Goal: Task Accomplishment & Management: Use online tool/utility

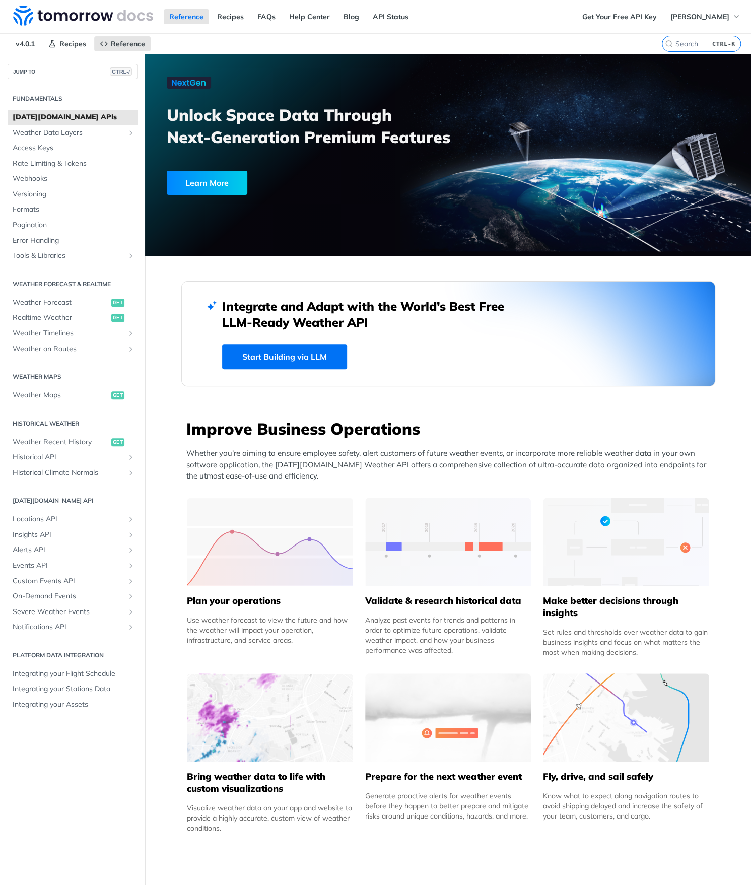
click at [306, 357] on link "Start Building via LLM" at bounding box center [284, 356] width 125 height 25
click at [45, 520] on span "Locations API" at bounding box center [69, 519] width 112 height 10
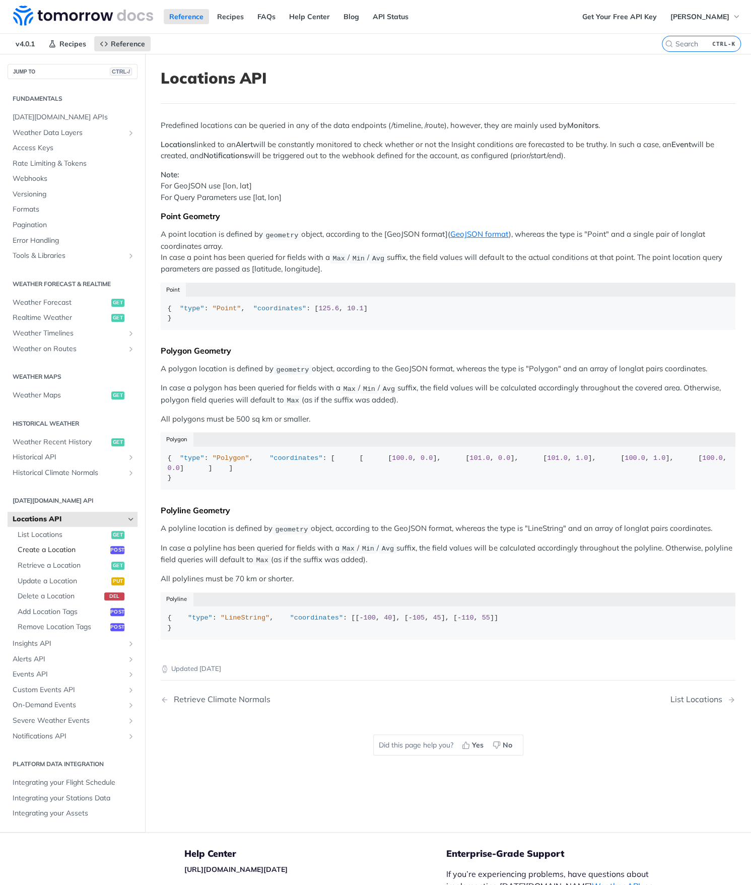
click at [69, 549] on span "Create a Location" at bounding box center [63, 550] width 90 height 10
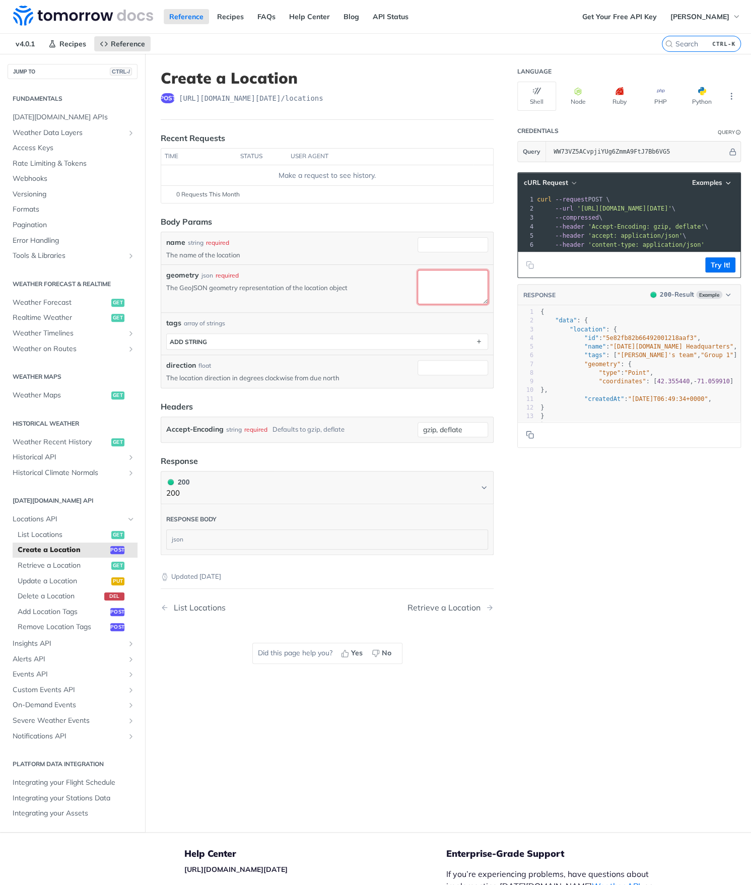
click at [417, 279] on textarea "geometry" at bounding box center [452, 287] width 70 height 34
paste textarea "{ "type": "FeatureCollection", "features": [ { "type": "Feature", "properties":…"
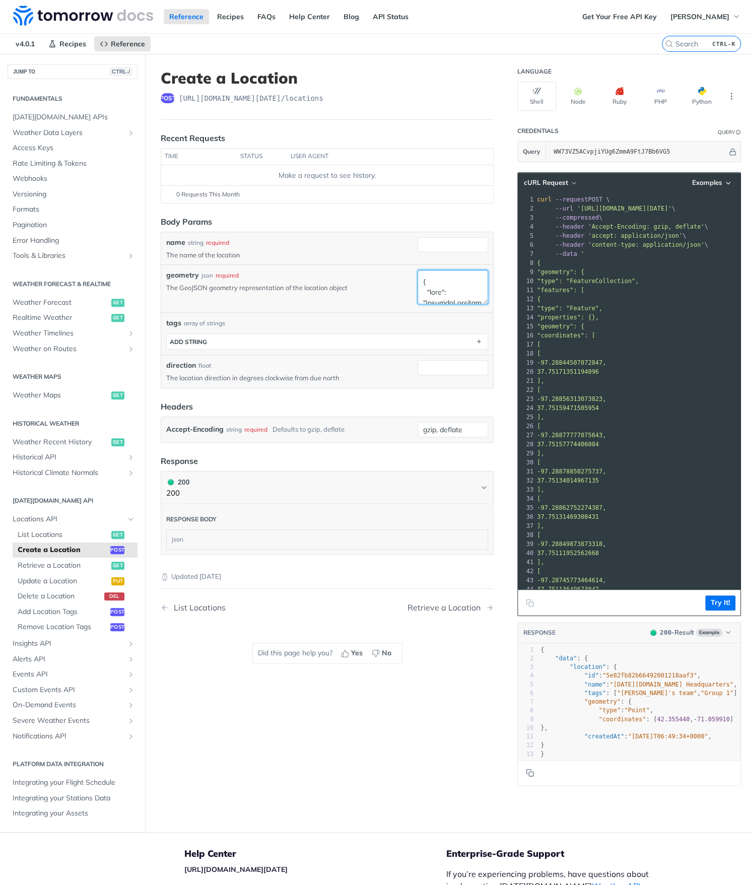
scroll to position [1145, 0]
type textarea "{ "type": "FeatureCollection", "features": [ { "type": "Feature", "properties":…"
click at [423, 241] on input "name" at bounding box center [452, 244] width 70 height 15
type input "ICT_LAB"
click at [372, 241] on div "name string required" at bounding box center [289, 242] width 247 height 11
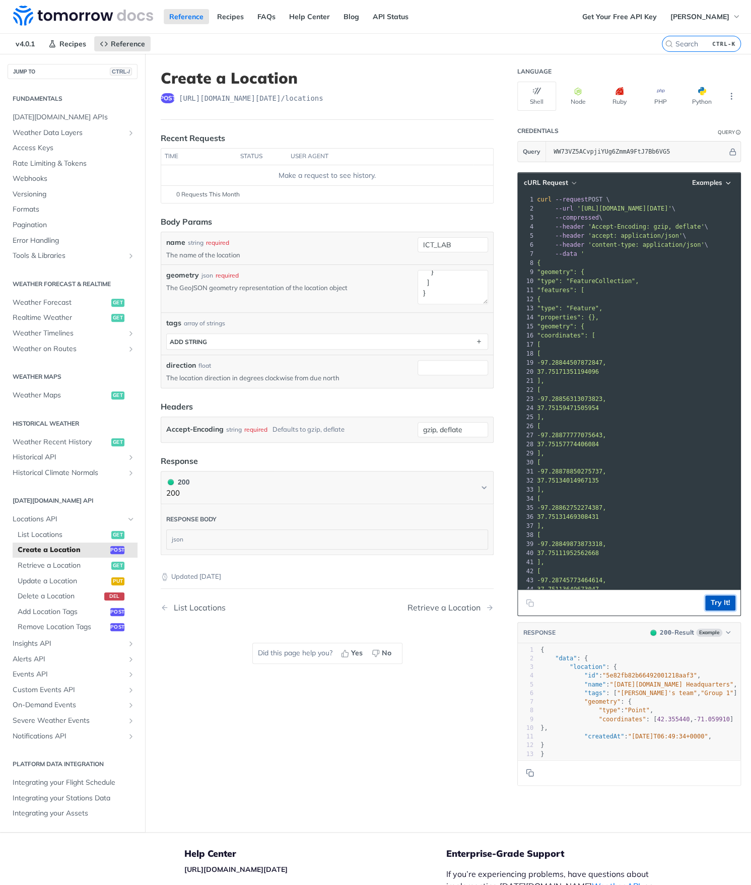
click at [707, 604] on button "Try It!" at bounding box center [720, 602] width 30 height 15
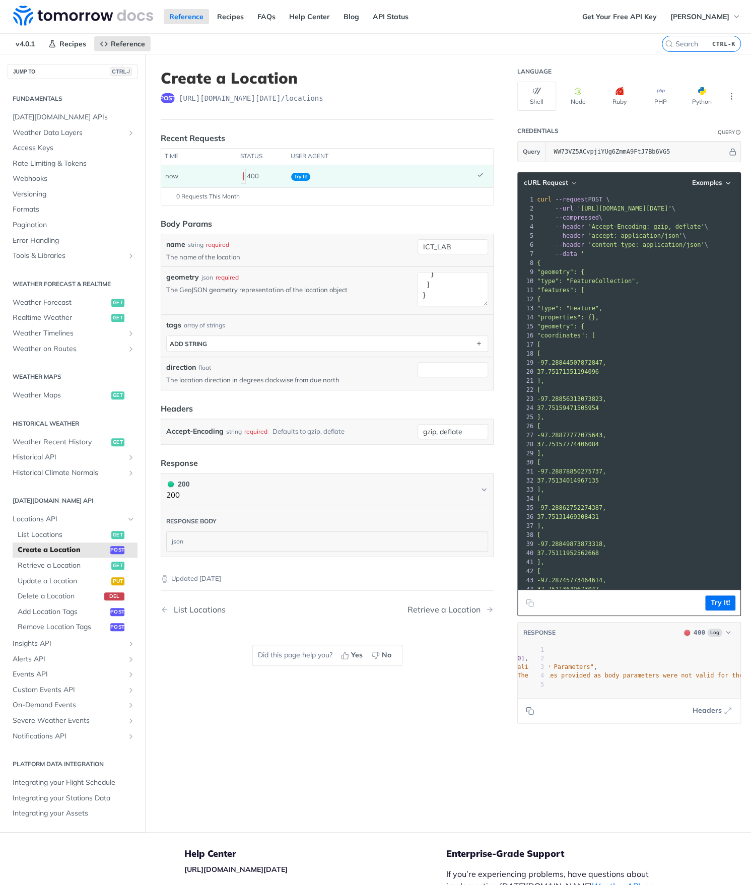
scroll to position [0, 0]
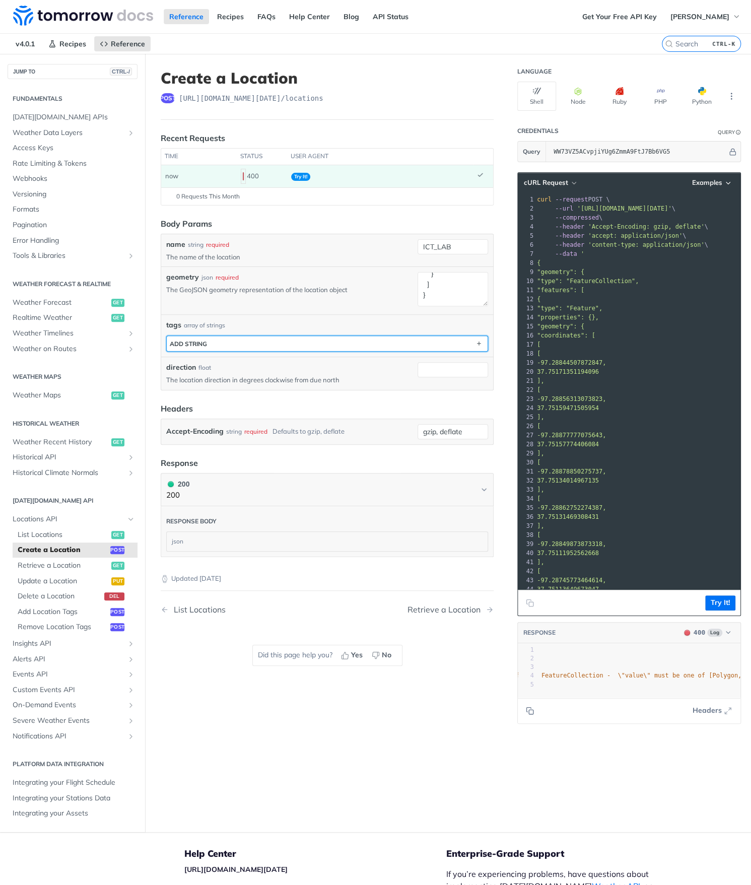
click at [362, 344] on button "ADD string" at bounding box center [327, 343] width 321 height 15
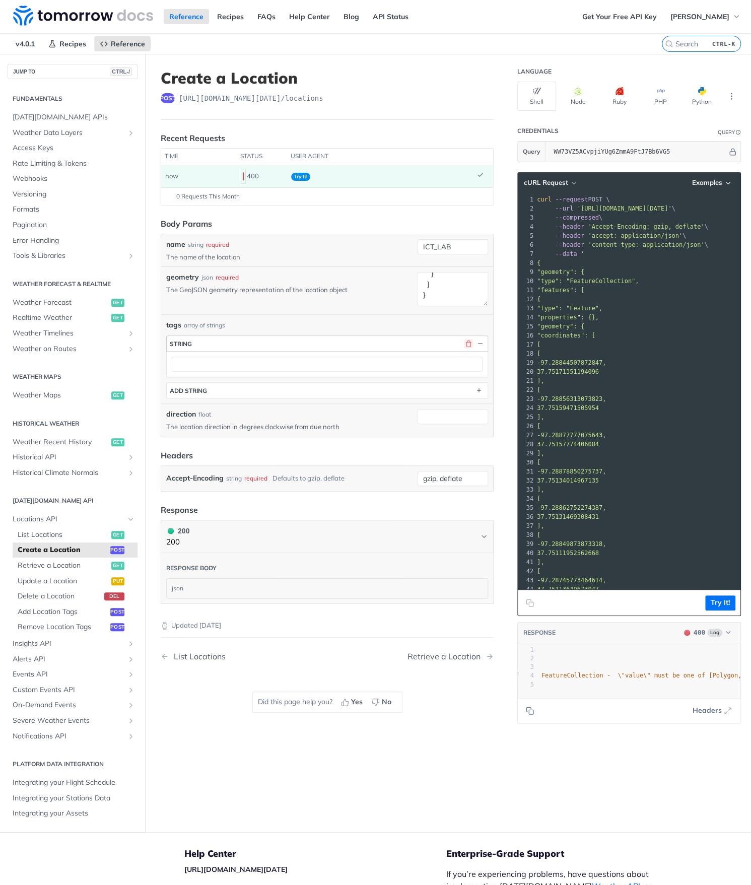
click at [464, 342] on button "button" at bounding box center [468, 343] width 9 height 9
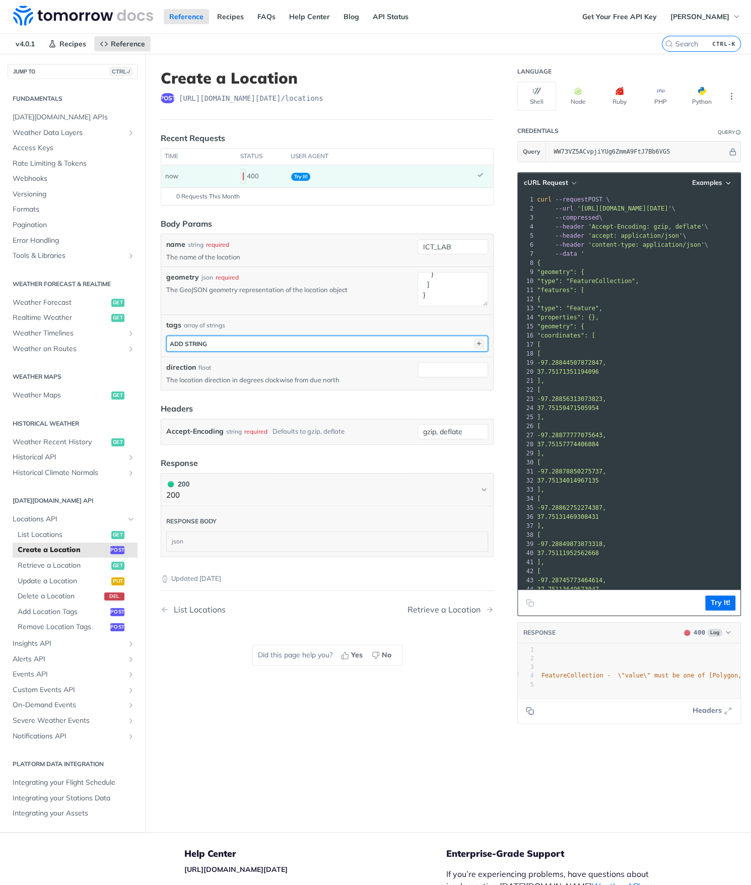
click at [473, 341] on icon "button" at bounding box center [478, 343] width 11 height 11
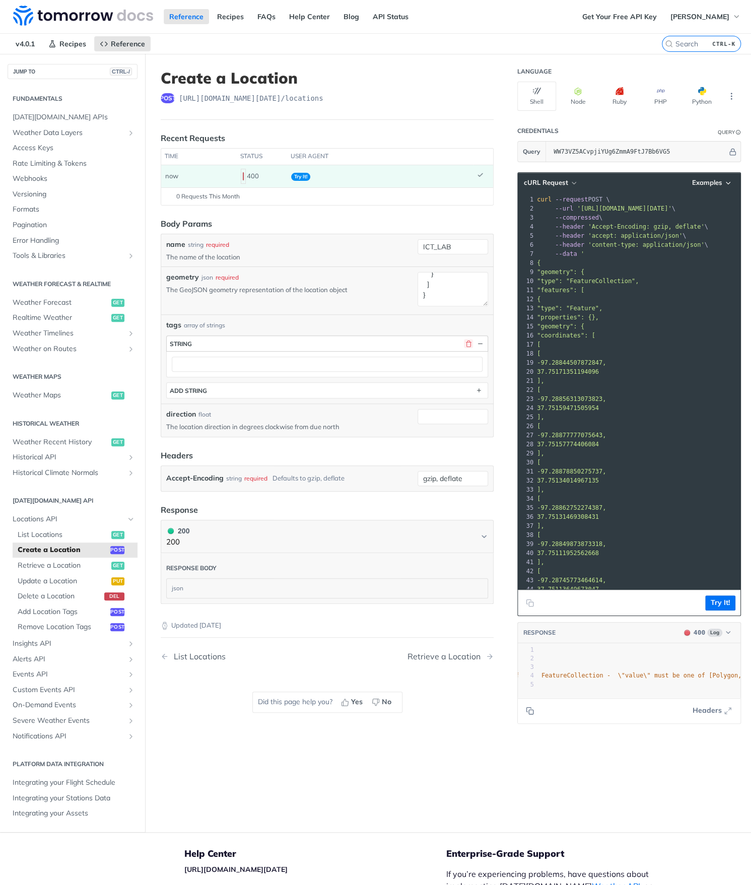
click at [464, 342] on button "button" at bounding box center [468, 343] width 9 height 9
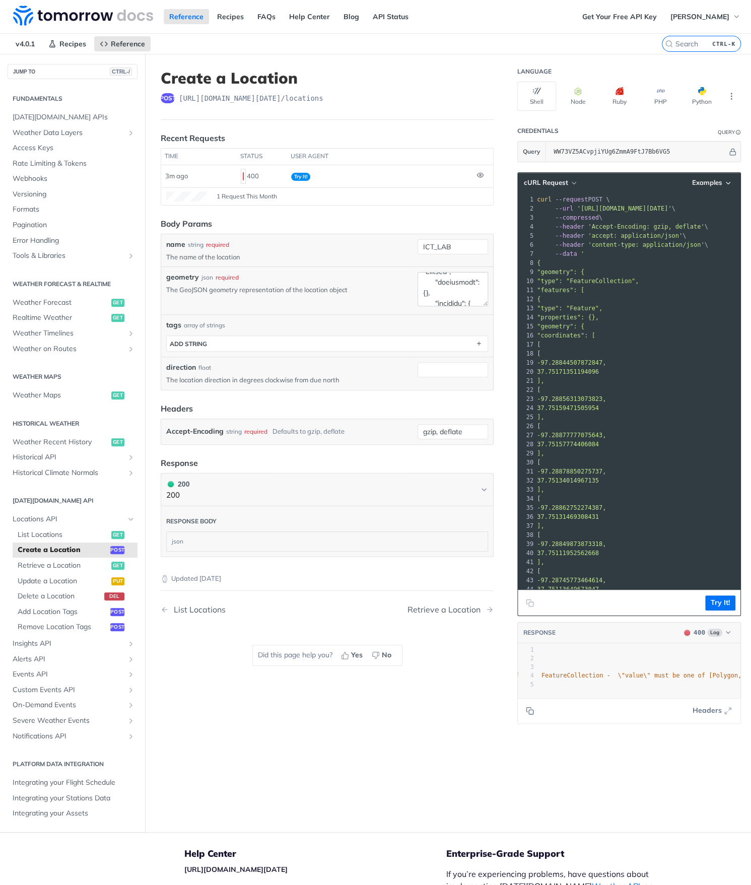
scroll to position [67, 0]
click at [448, 285] on textarea "geometry" at bounding box center [452, 289] width 70 height 34
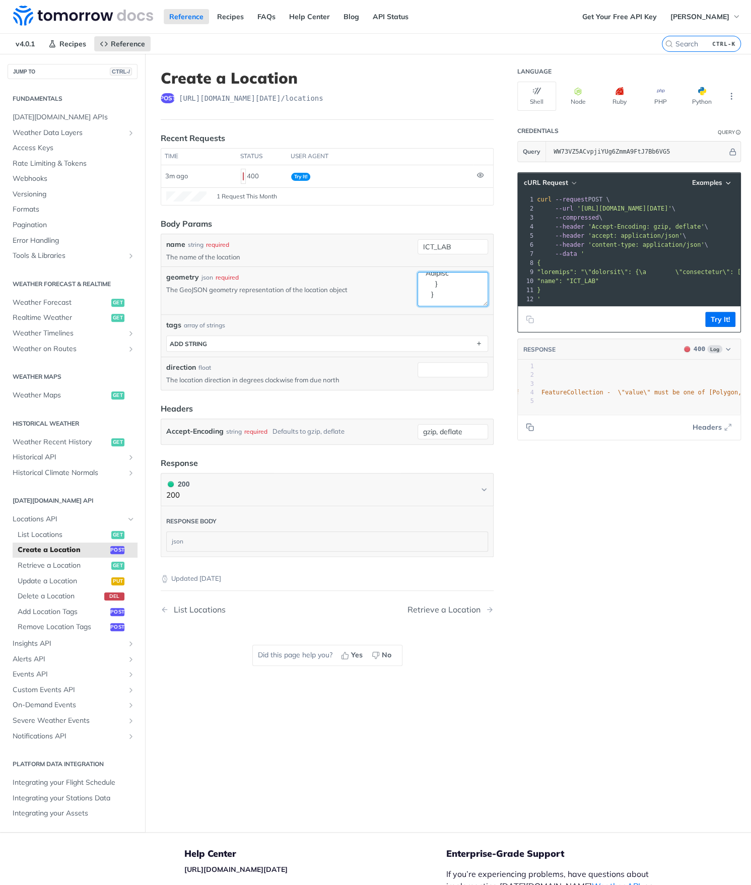
scroll to position [1015, 0]
click at [706, 327] on button "Try It!" at bounding box center [720, 319] width 30 height 15
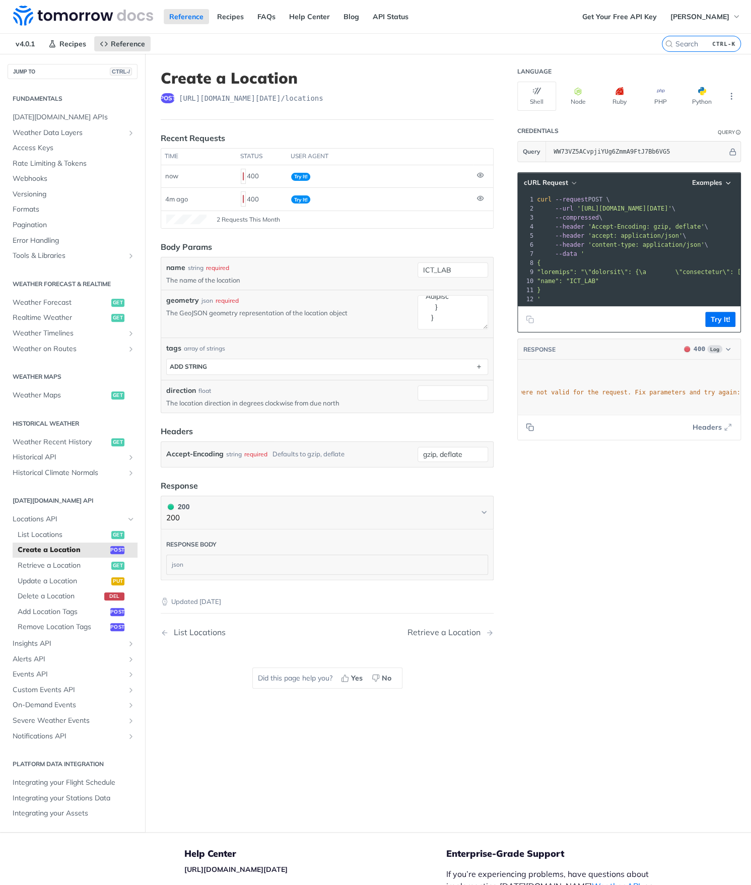
scroll to position [0, 196]
drag, startPoint x: 428, startPoint y: 317, endPoint x: 400, endPoint y: 283, distance: 44.0
click at [400, 283] on div "name string required The name of the location ICT_LAB geometry json required Th…" at bounding box center [327, 334] width 322 height 145
click at [419, 316] on textarea "geometry" at bounding box center [452, 312] width 70 height 34
click at [431, 314] on textarea "geometry" at bounding box center [452, 312] width 70 height 34
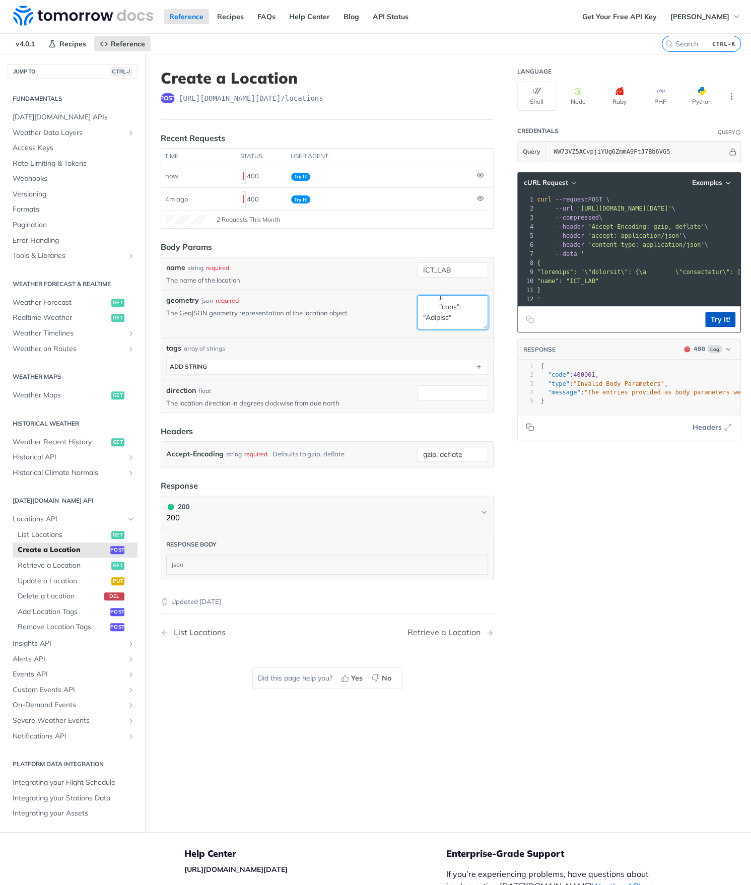
type textarea ""geometry": { "coordinates": [ [ [ -97.28844507872847, 37.75171351194096 ], [ -…"
click at [705, 327] on button "Try It!" at bounding box center [720, 319] width 30 height 15
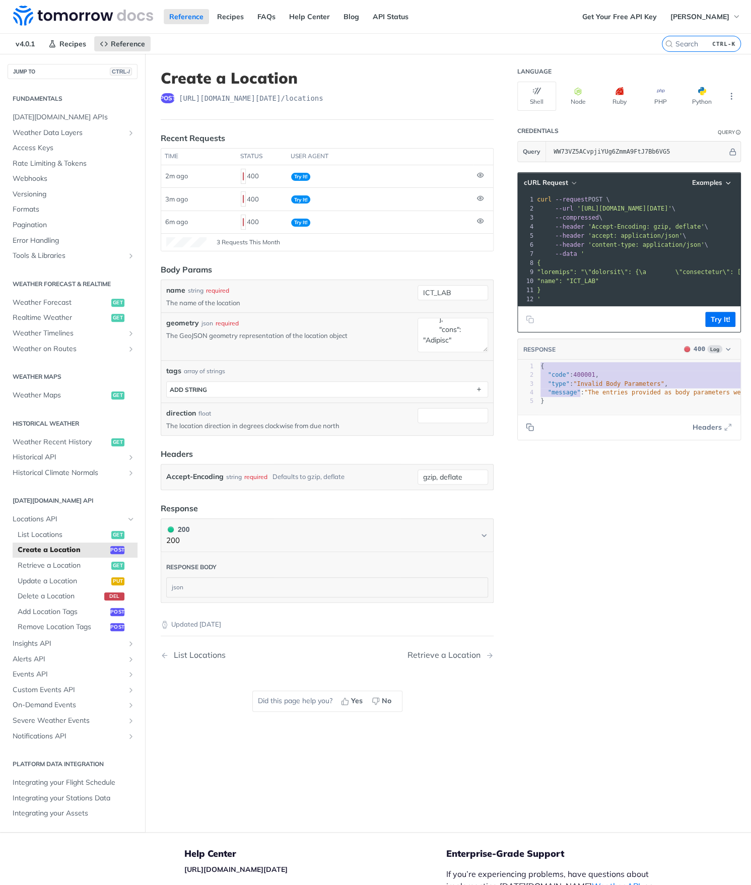
type textarea "{ "code": 400001, "type": "Invalid Body Parameters", "message": "The entries pr…"
drag, startPoint x: 527, startPoint y: 376, endPoint x: 574, endPoint y: 424, distance: 68.0
click at [574, 414] on div "{ "code": 400001, "type": "Invalid Body Parameters", "message": "The entries pr…" at bounding box center [629, 387] width 223 height 54
click at [444, 338] on textarea "geometry" at bounding box center [452, 335] width 70 height 34
paste textarea "{ "type": "Polygon", "coordinates": [ [ [-97.28844507872847, 37.75171351194096]…"
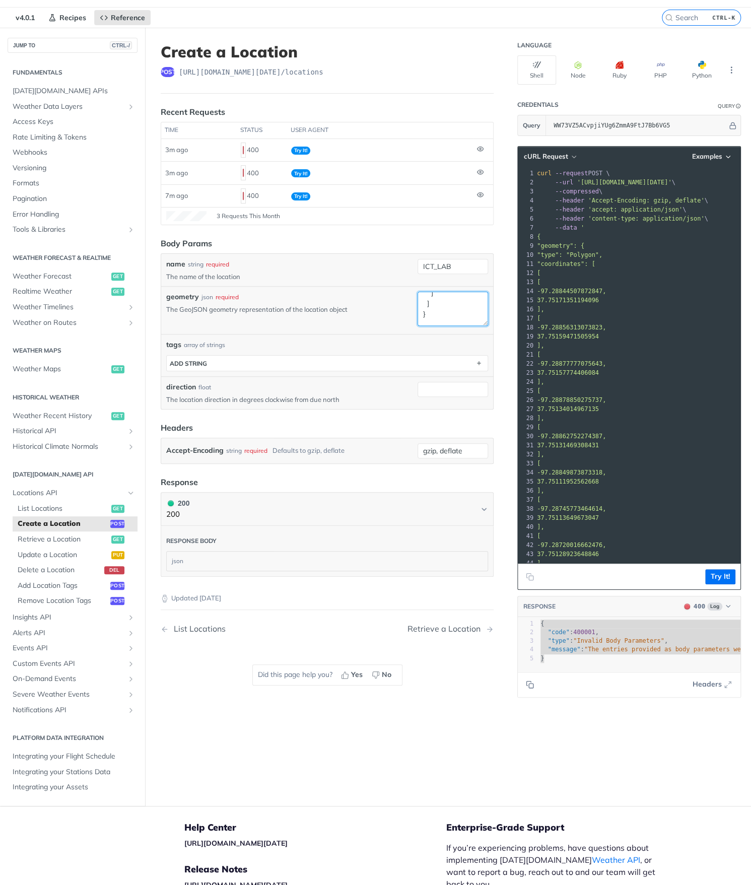
scroll to position [0, 0]
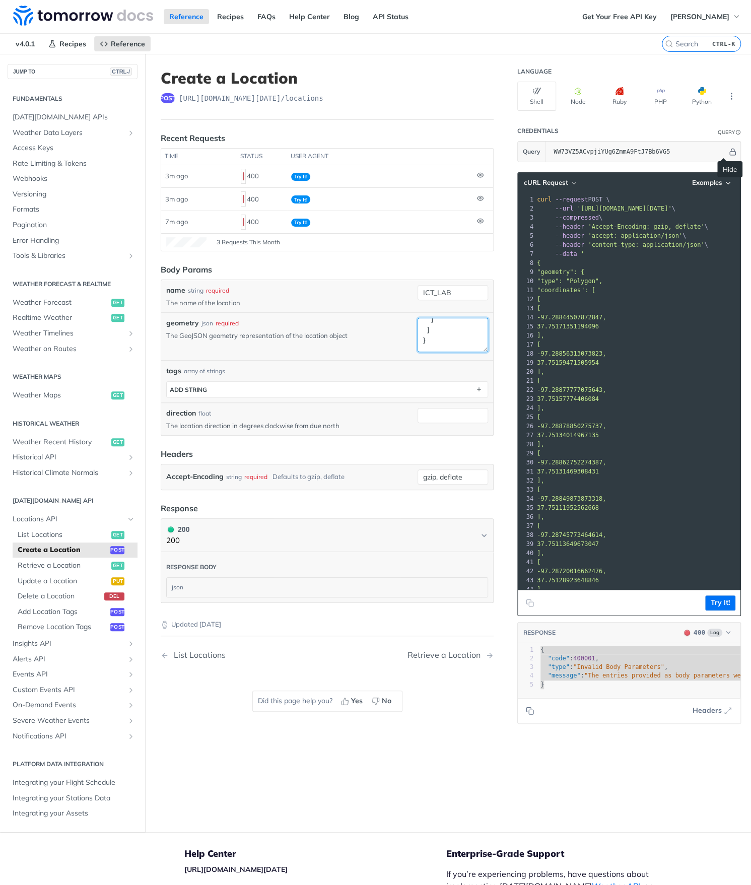
type textarea "{ "type": "Polygon", "coordinates": [ [ [-97.28844507872847, 37.75171351194096]…"
click at [729, 151] on icon "Hide" at bounding box center [732, 152] width 6 height 7
click at [497, 165] on div "Create a Location post https://api.tomorrow.io/v4 /locations Recent Requests ti…" at bounding box center [448, 443] width 606 height 778
click at [705, 602] on button "Try It!" at bounding box center [720, 602] width 30 height 15
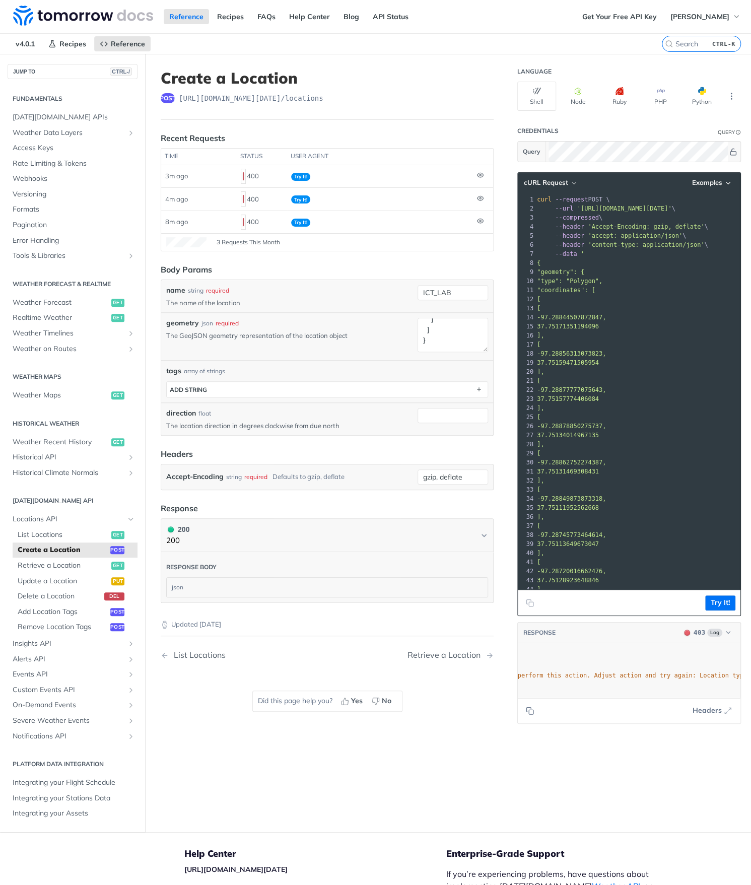
scroll to position [0, 135]
click at [509, 163] on div "Language Shell Node Ruby PHP Python Credentials Query Query cURL Request Exampl…" at bounding box center [630, 443] width 242 height 778
drag, startPoint x: 712, startPoint y: 605, endPoint x: 712, endPoint y: 611, distance: 6.6
click at [712, 605] on button "Try It!" at bounding box center [720, 602] width 30 height 15
click at [724, 630] on icon "button" at bounding box center [728, 632] width 8 height 8
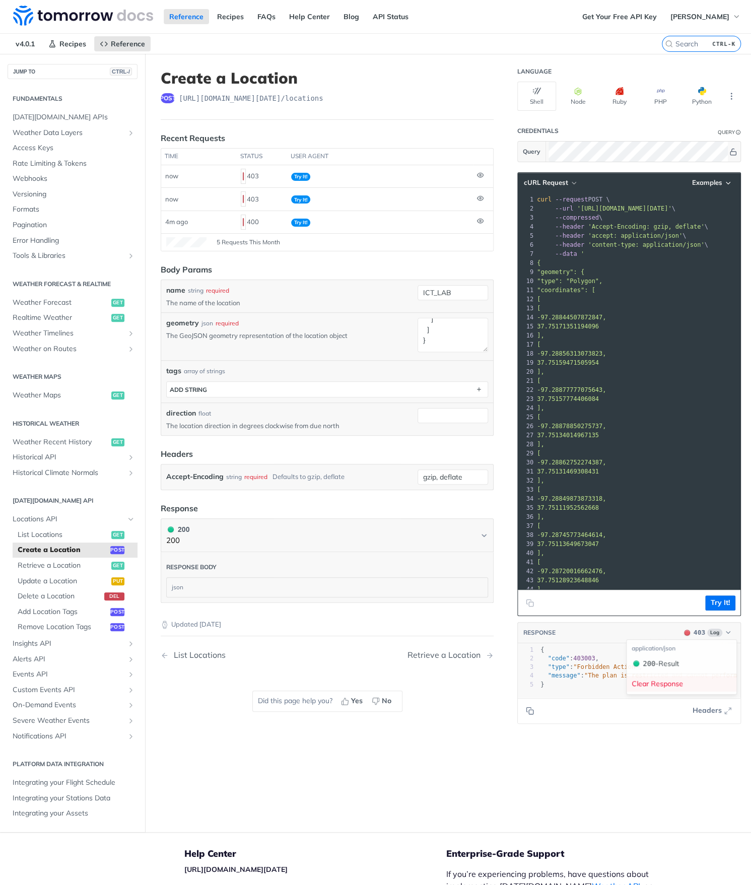
click at [673, 680] on div "Clear Response" at bounding box center [681, 684] width 110 height 16
click at [715, 602] on button "Try It!" at bounding box center [720, 602] width 30 height 15
type textarea "{ "code": 403003, "type": "Forbidden Action", "message": "The plan is restricte…"
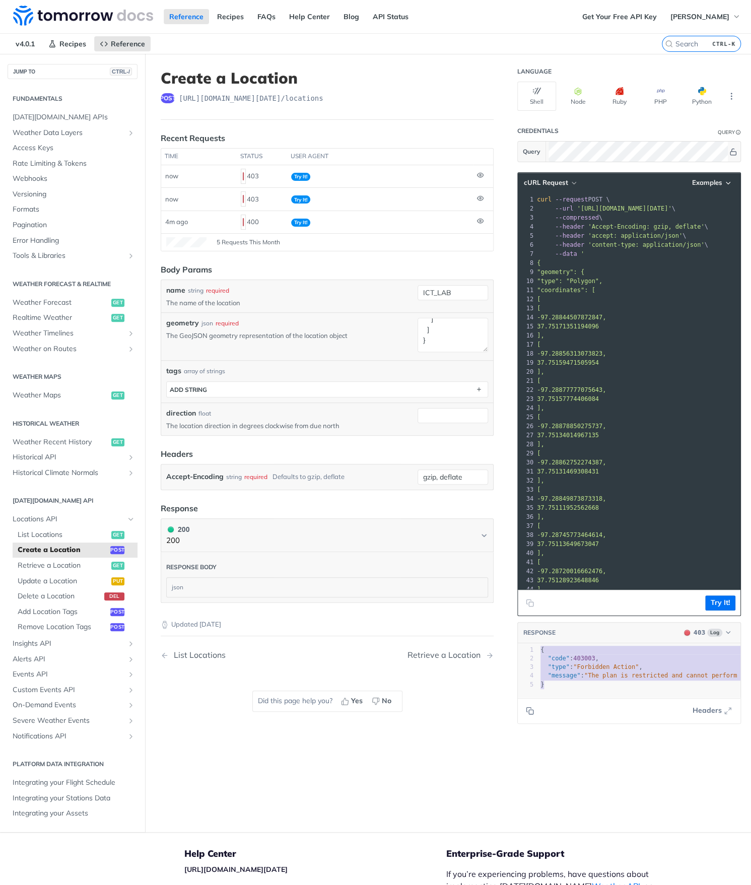
drag, startPoint x: 528, startPoint y: 650, endPoint x: 564, endPoint y: 693, distance: 56.5
click at [564, 693] on div "{ "code": 403003, "type": "Forbidden Action", "message": "The plan is restricte…" at bounding box center [629, 670] width 223 height 54
click at [526, 714] on icon "Copy to clipboard" at bounding box center [530, 710] width 8 height 8
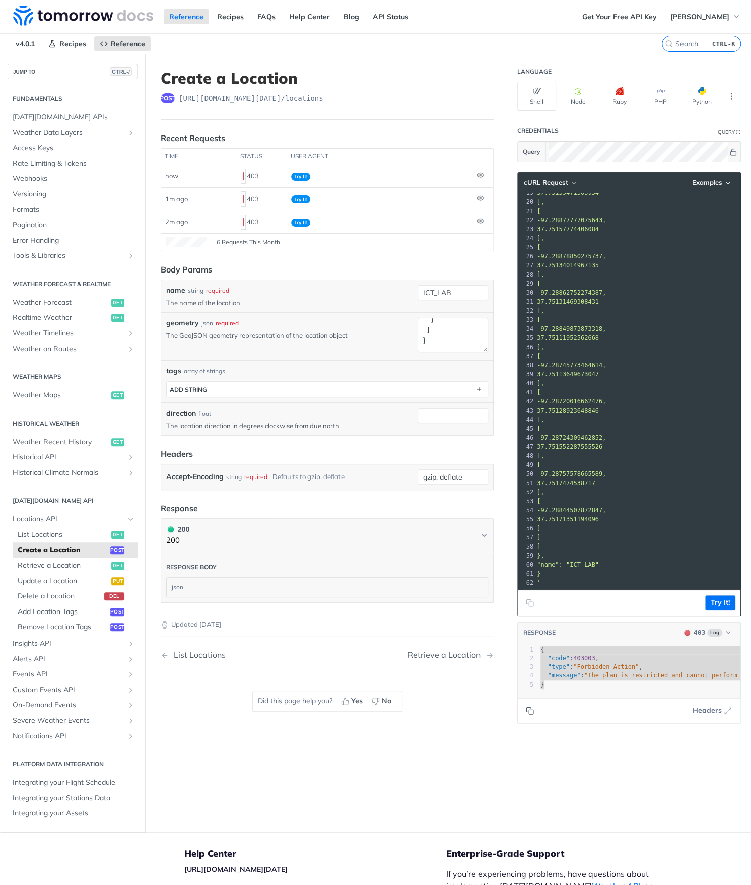
scroll to position [180, 0]
drag, startPoint x: 551, startPoint y: 343, endPoint x: 558, endPoint y: 517, distance: 173.8
click at [558, 517] on div "1 curl --request POST \ 2 --url 'https://api.tomorrow.io/v4/locations?apikey=WW…" at bounding box center [688, 306] width 306 height 562
drag, startPoint x: 433, startPoint y: 347, endPoint x: 379, endPoint y: 292, distance: 77.6
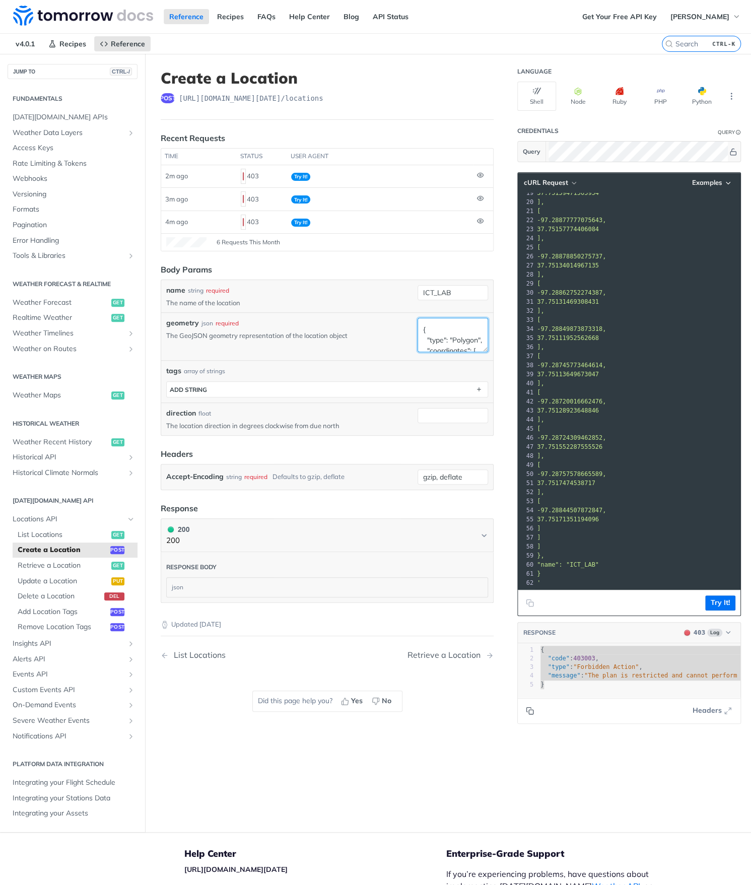
click at [379, 292] on div "name string required The name of the location ICT_LAB geometry json required Th…" at bounding box center [327, 357] width 322 height 145
paste textarea "name": "ICT_LAB", "geometry": { "type": "Point", "coordinates": [-97.2884450787…"
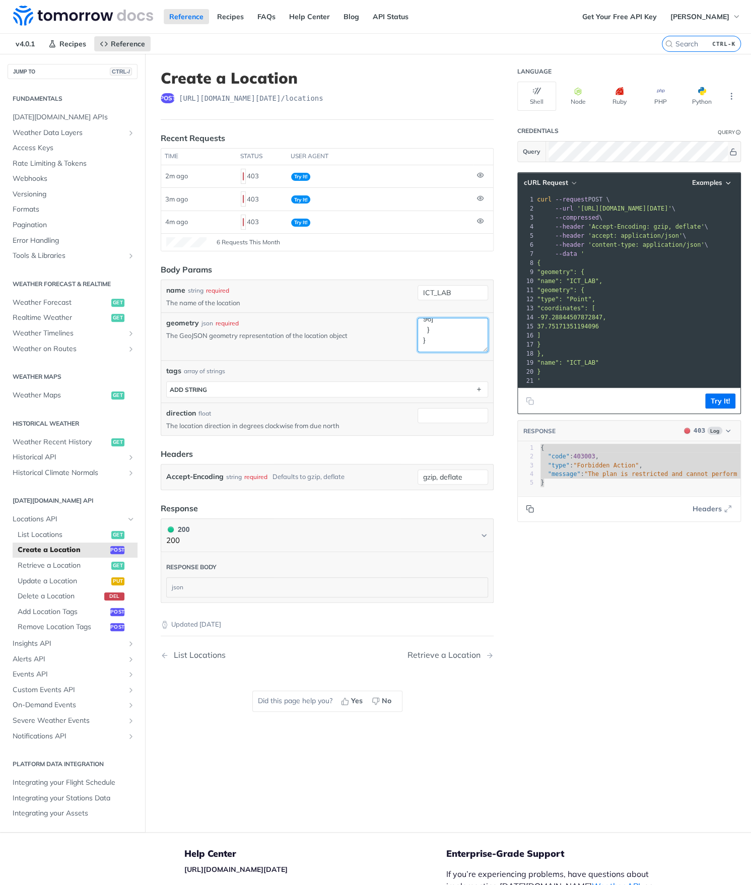
scroll to position [120, 0]
click at [705, 408] on button "Try It!" at bounding box center [720, 400] width 30 height 15
drag, startPoint x: 435, startPoint y: 328, endPoint x: 398, endPoint y: 316, distance: 39.2
click at [398, 316] on div "geometry json required The GeoJSON geometry representation of the location obje…" at bounding box center [327, 336] width 332 height 48
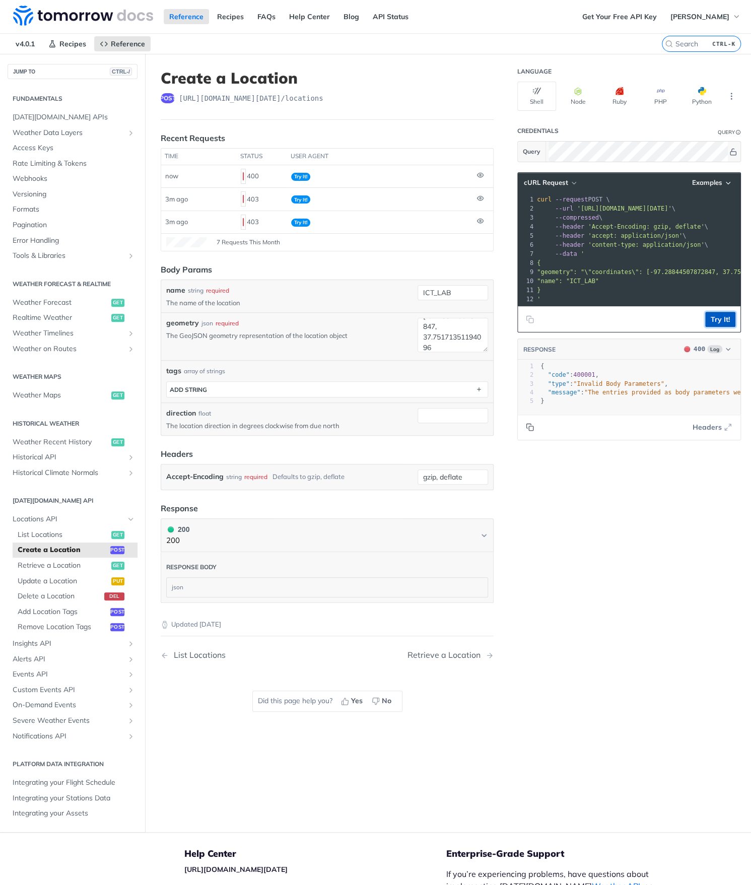
click at [710, 327] on button "Try It!" at bounding box center [720, 319] width 30 height 15
drag, startPoint x: 449, startPoint y: 346, endPoint x: 367, endPoint y: 298, distance: 95.5
click at [367, 298] on div "name string required The name of the location ICT_LAB geometry json required Th…" at bounding box center [327, 357] width 322 height 145
paste textarea "{ "type": "Point", "coordinates": [-97.28844507872847, 37.75171351194096] }"
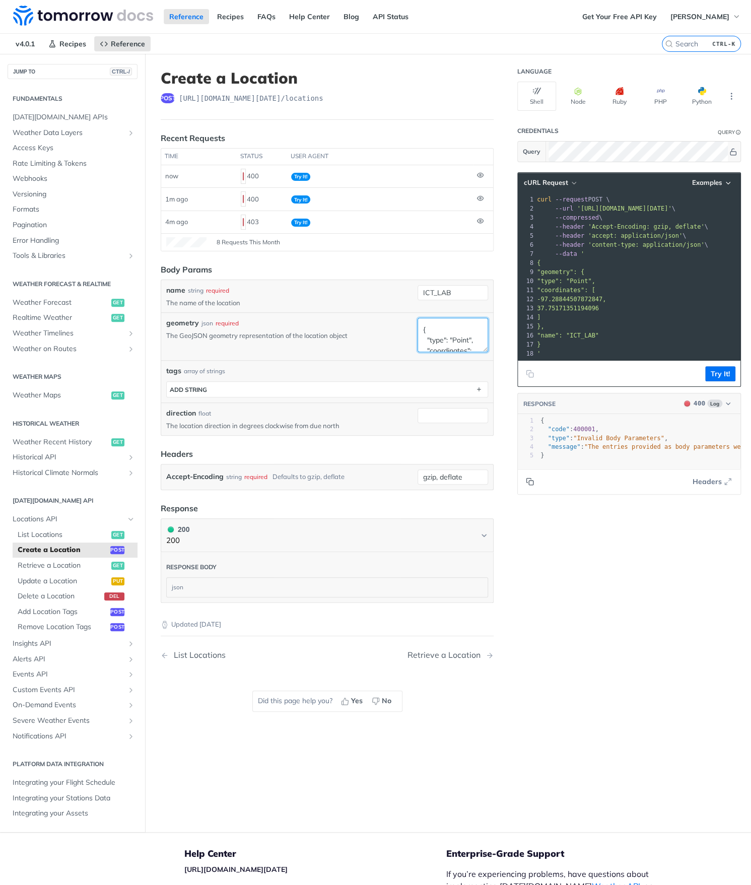
scroll to position [66, 0]
type textarea "{ "type": "Point", "coordinates": [-97.28844507872847, 37.75171351194096] }"
click at [707, 381] on button "Try It!" at bounding box center [720, 373] width 30 height 15
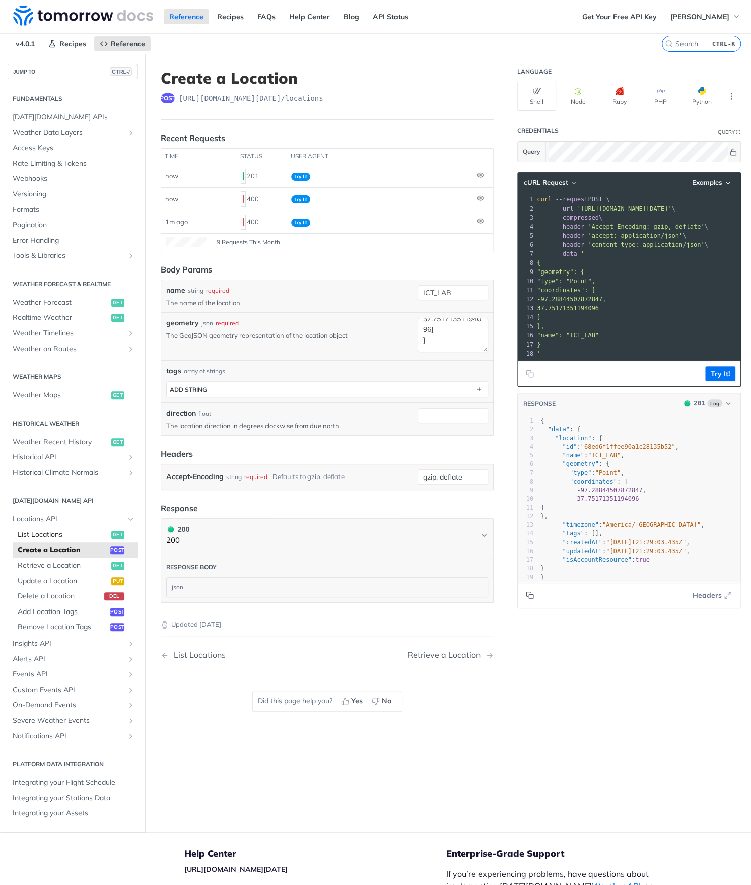
click at [51, 530] on span "List Locations" at bounding box center [63, 535] width 91 height 10
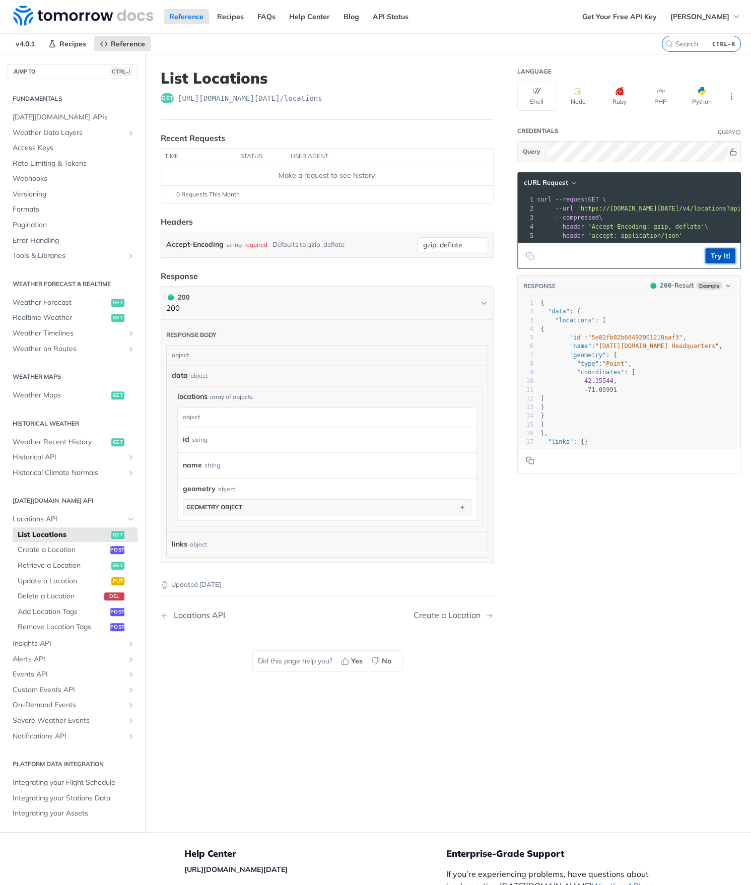
click at [705, 261] on button "Try It!" at bounding box center [720, 255] width 30 height 15
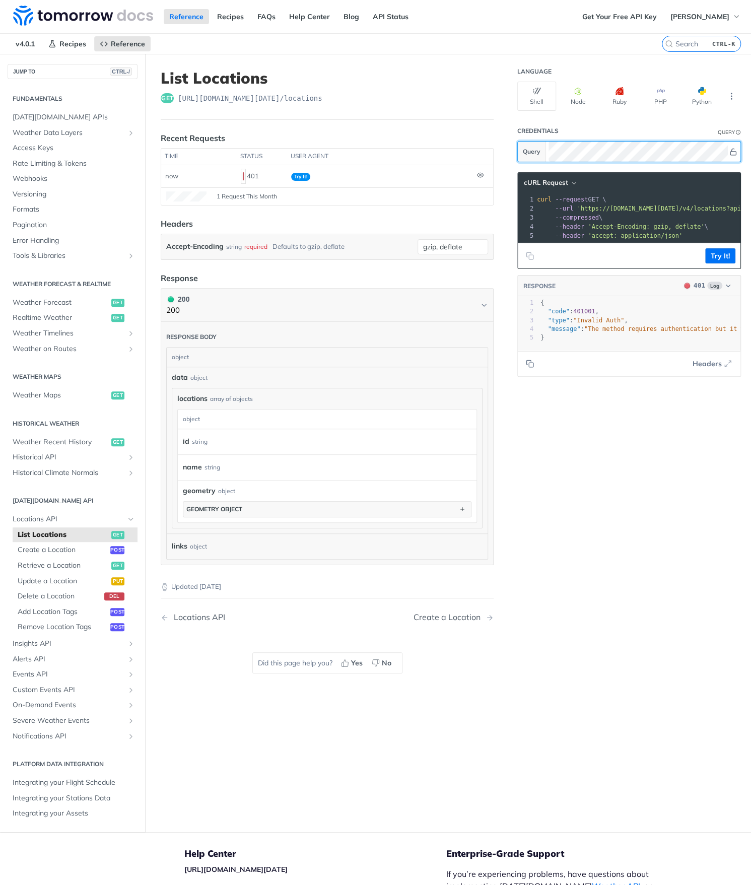
click at [509, 152] on div "Language Shell Node Ruby PHP Python Credentials Query Query cURL Request xxxxxx…" at bounding box center [630, 443] width 242 height 778
click at [705, 263] on button "Try It!" at bounding box center [720, 255] width 30 height 15
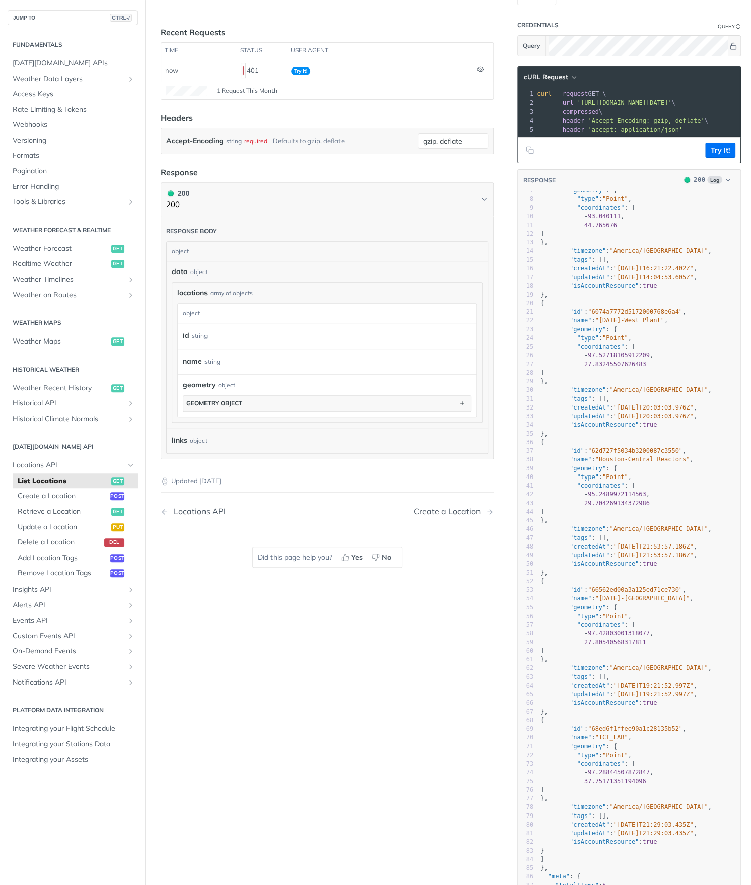
scroll to position [201, 0]
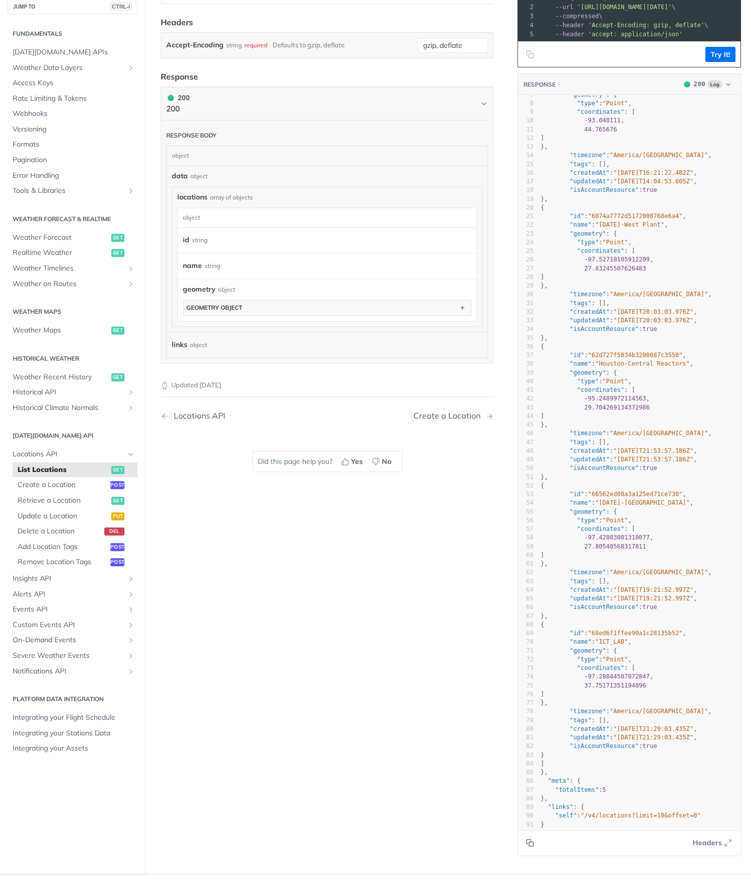
click at [529, 844] on icon "Copy to clipboard" at bounding box center [531, 843] width 5 height 5
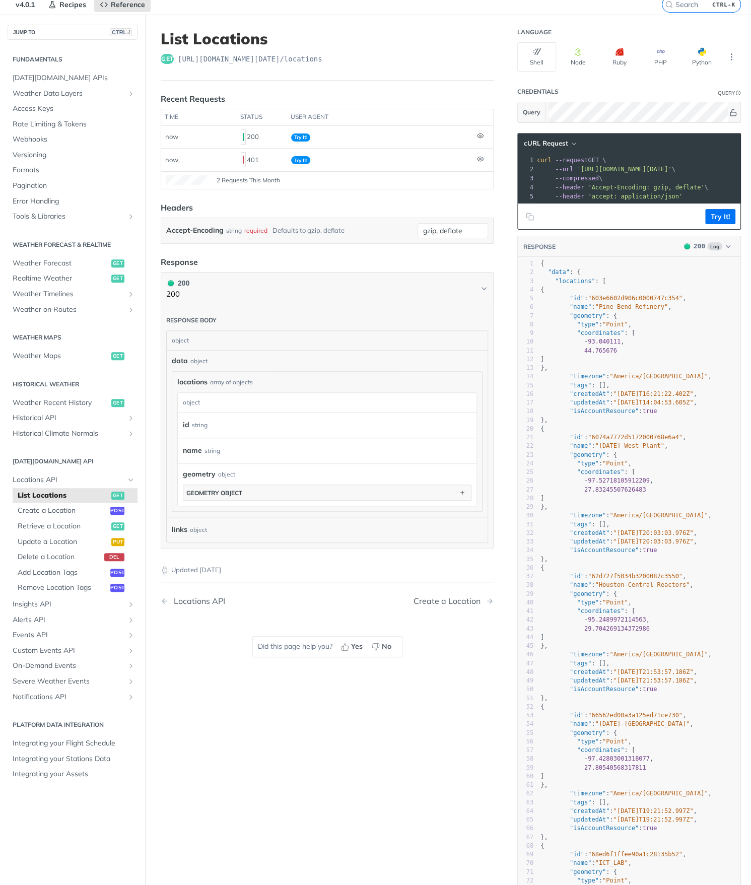
scroll to position [0, 0]
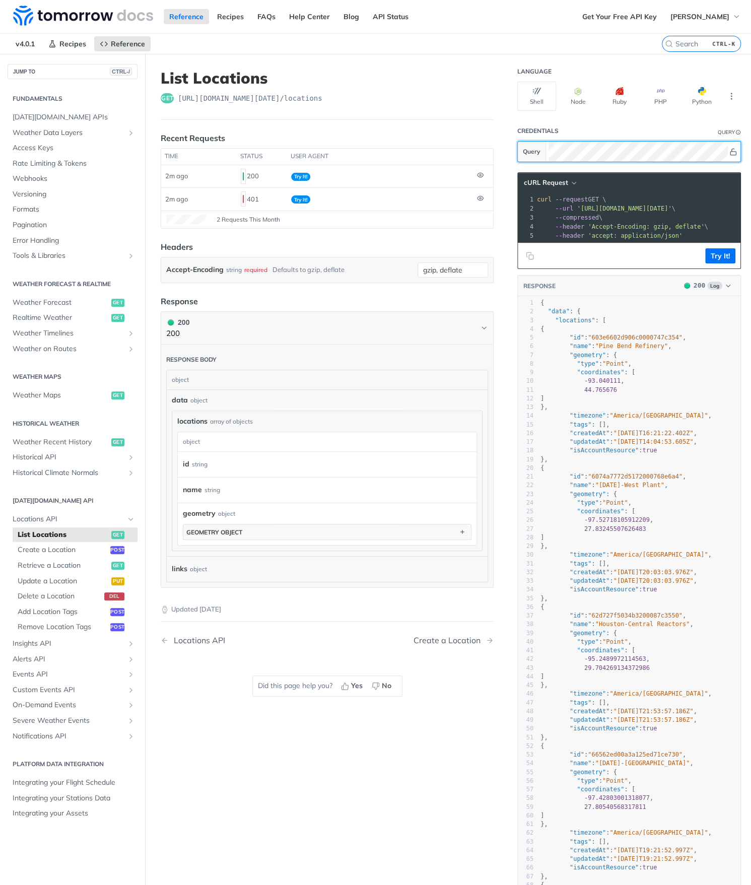
click at [532, 156] on section "Query" at bounding box center [629, 151] width 224 height 21
click at [517, 156] on section "Query" at bounding box center [629, 151] width 224 height 21
click at [705, 263] on button "Try It!" at bounding box center [720, 255] width 30 height 15
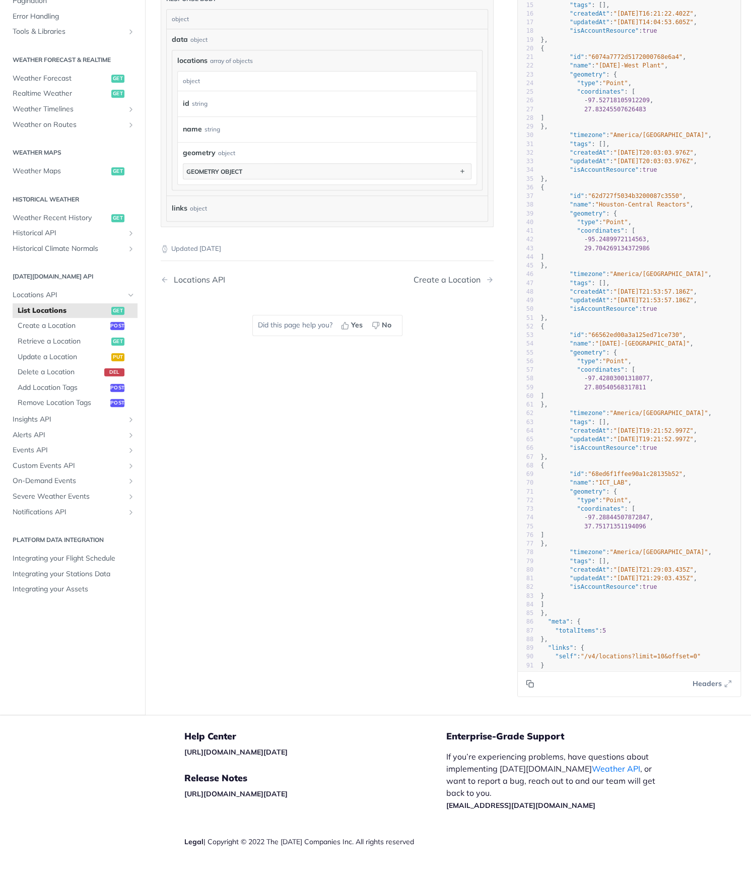
scroll to position [371, 0]
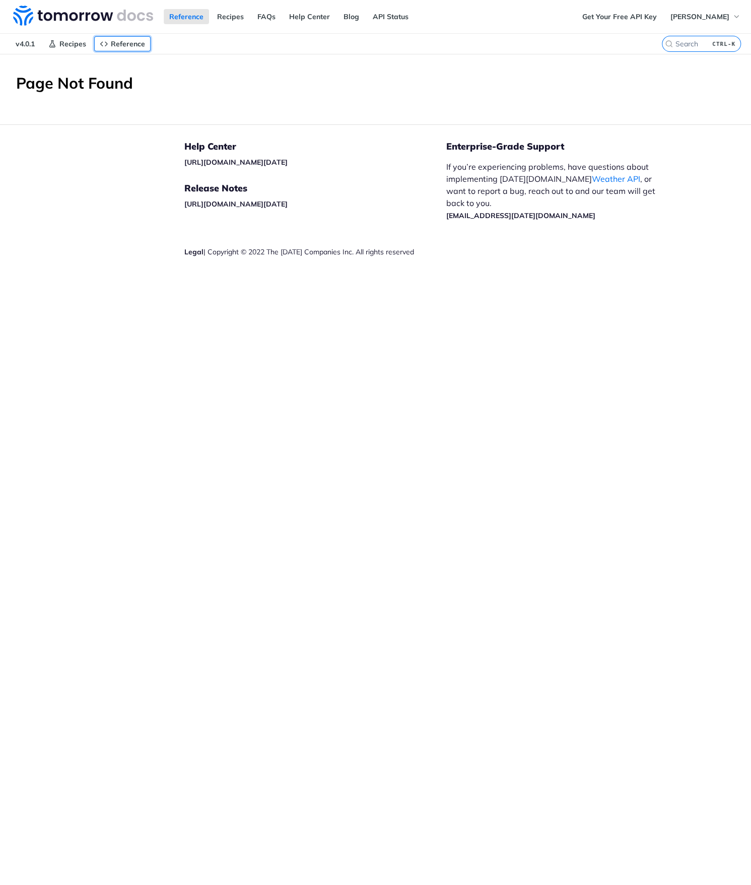
click at [114, 44] on span "Reference" at bounding box center [128, 43] width 34 height 9
